Goal: Information Seeking & Learning: Compare options

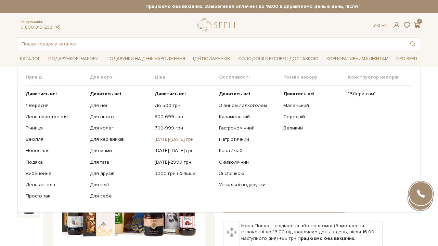
click at [171, 140] on link "[DATE]-[DATE] грн" at bounding box center [184, 139] width 59 height 6
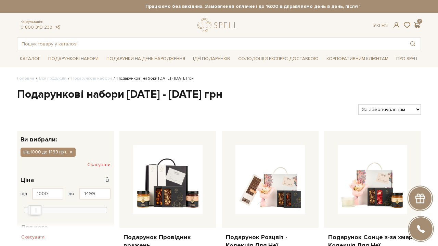
select select "https://spellchocolate.com/our-productions/podarunkovi-box/1000-1499?sort=p.pri…"
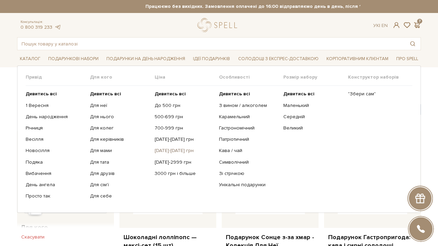
click at [164, 150] on link "[DATE]-[DATE] грн" at bounding box center [184, 151] width 59 height 6
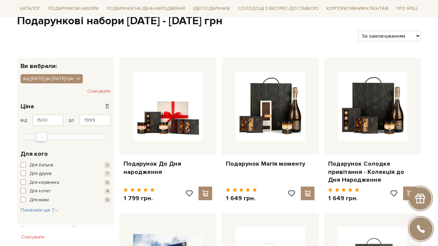
scroll to position [107, 0]
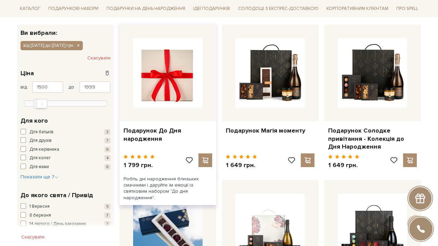
click at [188, 74] on img at bounding box center [167, 72] width 69 height 69
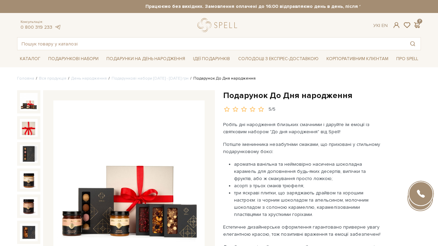
click at [165, 147] on img at bounding box center [128, 176] width 151 height 151
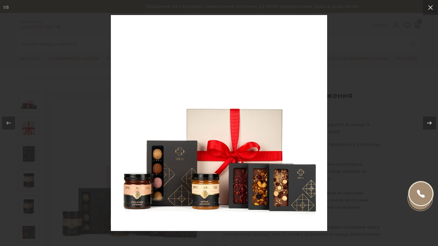
click at [29, 95] on div at bounding box center [219, 123] width 438 height 246
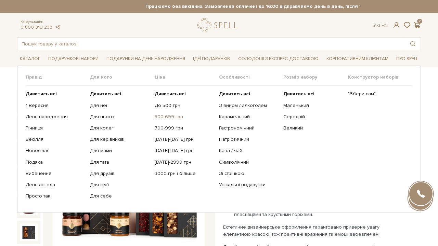
click at [174, 117] on link "500-699 грн" at bounding box center [184, 117] width 59 height 6
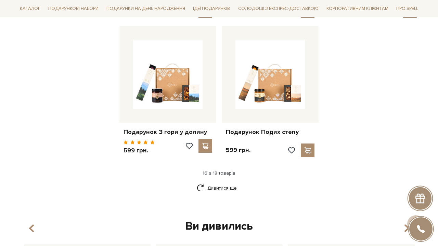
scroll to position [860, 0]
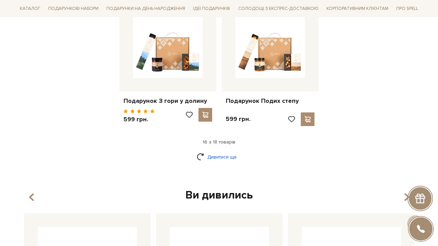
click at [224, 151] on link "Дивитися ще" at bounding box center [219, 157] width 44 height 12
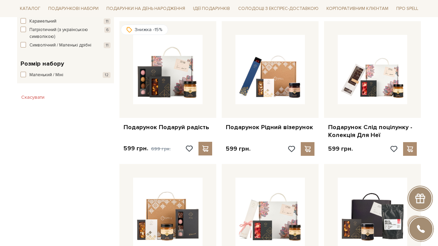
scroll to position [434, 0]
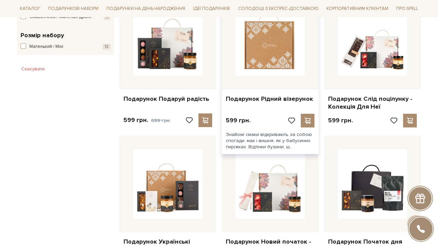
click at [270, 40] on img at bounding box center [269, 40] width 69 height 69
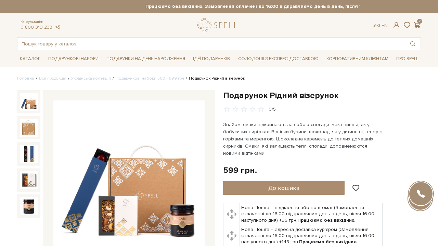
click at [133, 157] on img at bounding box center [128, 176] width 151 height 151
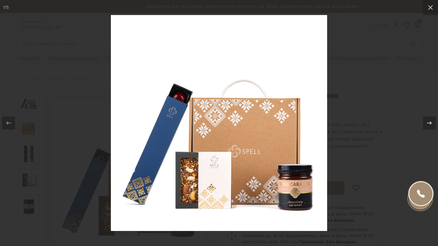
click at [355, 91] on div at bounding box center [219, 123] width 438 height 246
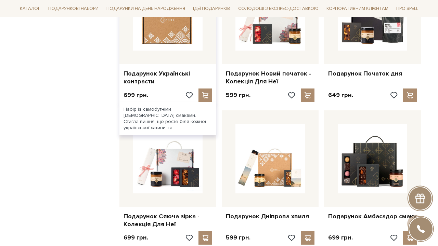
scroll to position [603, 0]
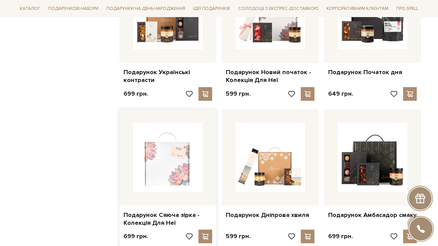
click at [177, 161] on img at bounding box center [167, 157] width 69 height 69
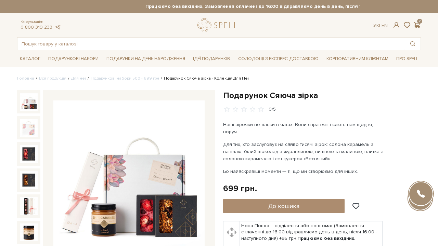
click at [124, 163] on img at bounding box center [128, 176] width 151 height 151
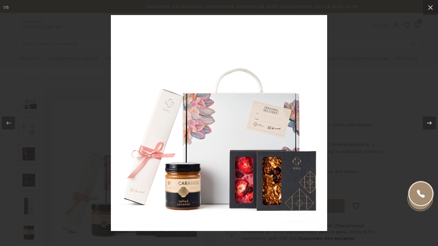
click at [401, 89] on div at bounding box center [219, 123] width 438 height 246
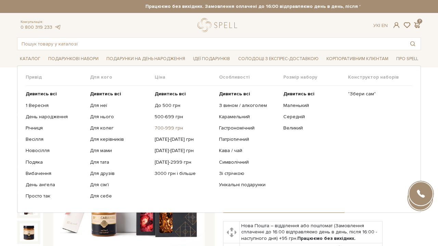
click at [164, 128] on link "700-999 грн" at bounding box center [184, 128] width 59 height 6
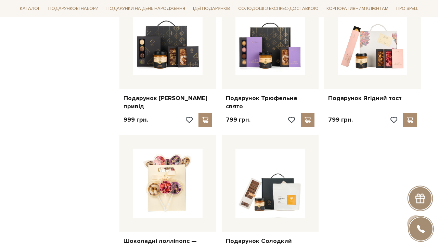
scroll to position [701, 0]
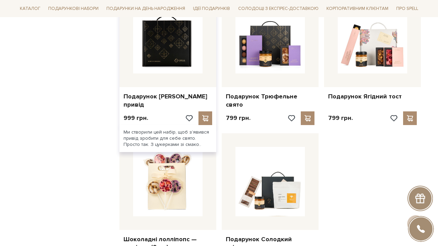
click at [152, 57] on img at bounding box center [167, 38] width 69 height 69
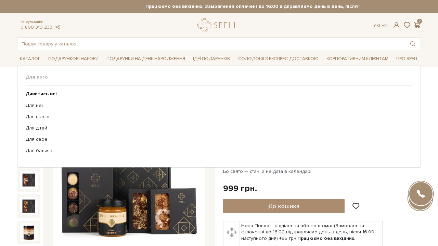
click at [124, 184] on img at bounding box center [128, 176] width 151 height 151
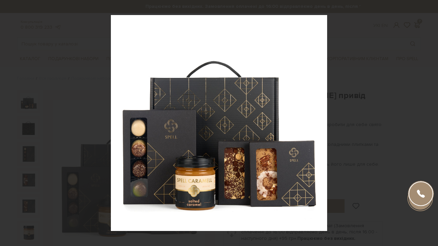
click at [65, 77] on div at bounding box center [219, 123] width 438 height 246
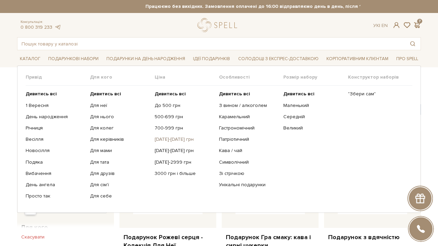
click at [177, 139] on link "[DATE]-[DATE] грн" at bounding box center [184, 139] width 59 height 6
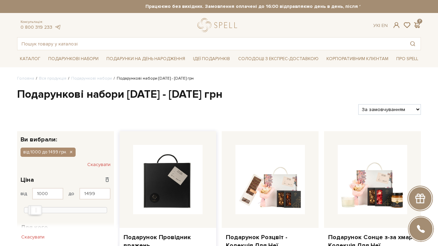
click at [187, 160] on img at bounding box center [167, 179] width 69 height 69
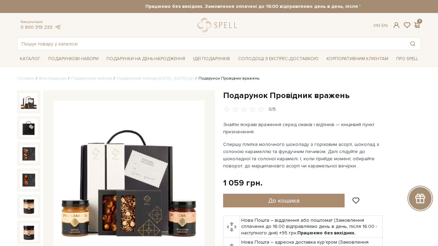
click at [240, 147] on p "Спершу плитка молочного шоколаду з горіховим асорті, шоколад з солоною карамелл…" at bounding box center [303, 155] width 160 height 29
click at [149, 141] on img at bounding box center [128, 176] width 151 height 151
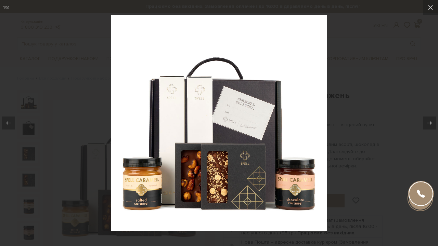
click at [387, 67] on div at bounding box center [219, 123] width 438 height 246
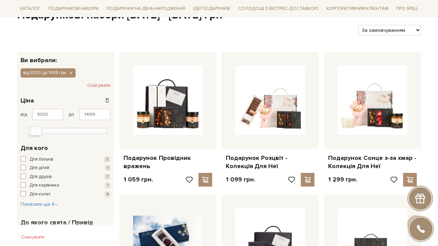
scroll to position [77, 0]
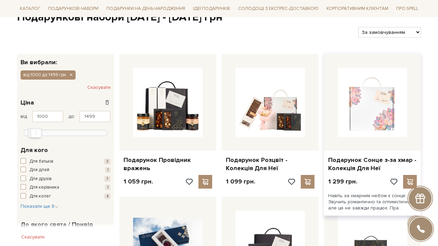
click at [380, 78] on img at bounding box center [372, 102] width 69 height 69
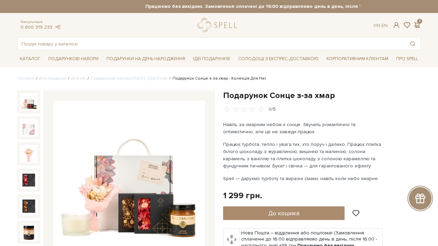
click at [161, 160] on img at bounding box center [128, 176] width 151 height 151
